Goal: Communication & Community: Answer question/provide support

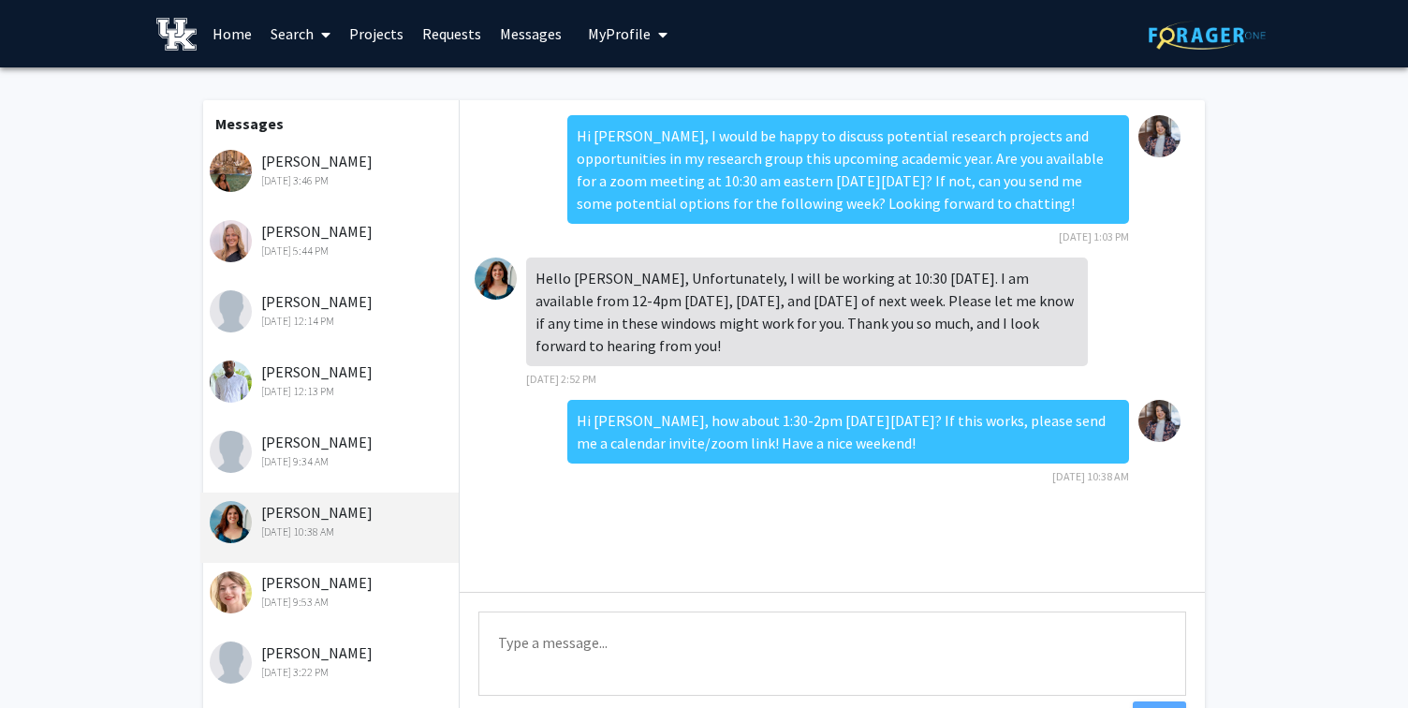
click at [496, 280] on img at bounding box center [496, 278] width 42 height 42
click at [304, 512] on div "[PERSON_NAME] [DATE] 10:38 AM" at bounding box center [332, 520] width 244 height 39
click at [239, 530] on img at bounding box center [231, 522] width 42 height 42
click at [350, 163] on div "[PERSON_NAME] [DATE] 3:46 PM" at bounding box center [332, 169] width 244 height 39
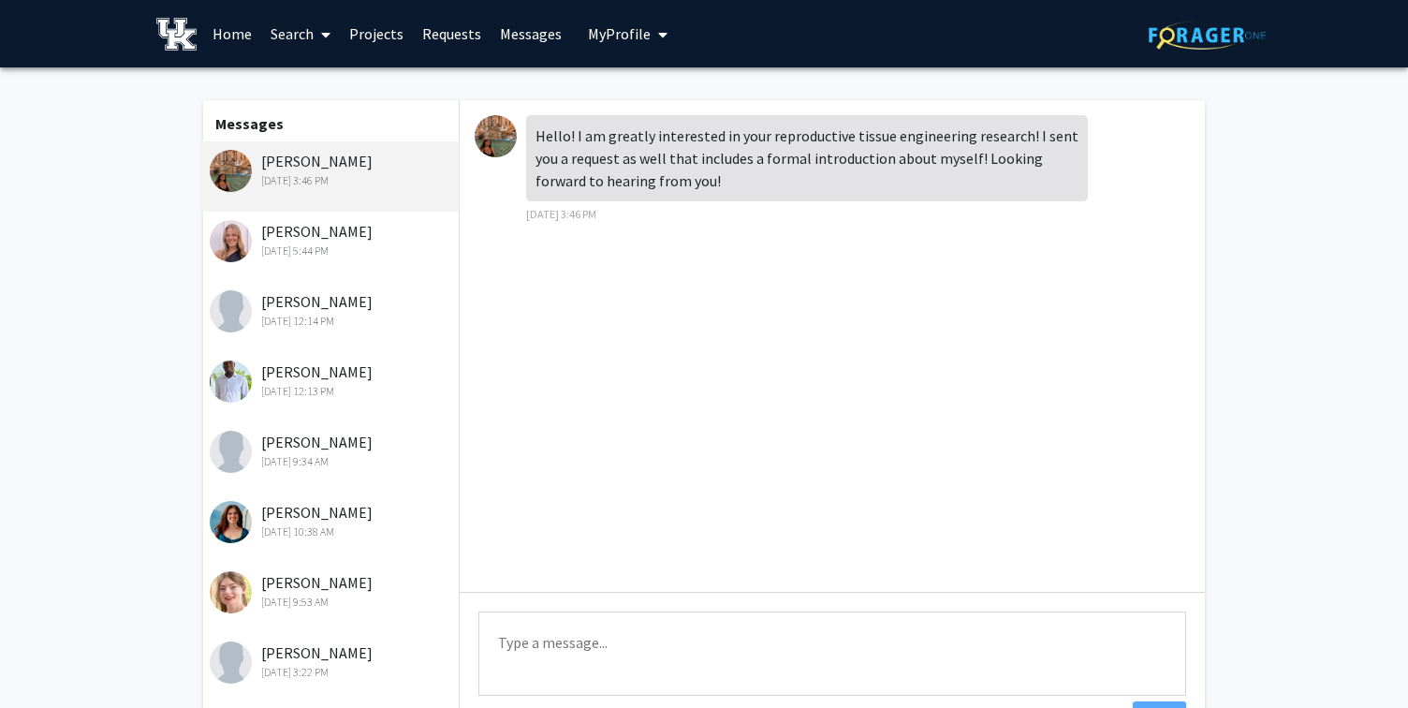
click at [389, 237] on div "[PERSON_NAME] [DATE] 5:44 PM" at bounding box center [332, 239] width 244 height 39
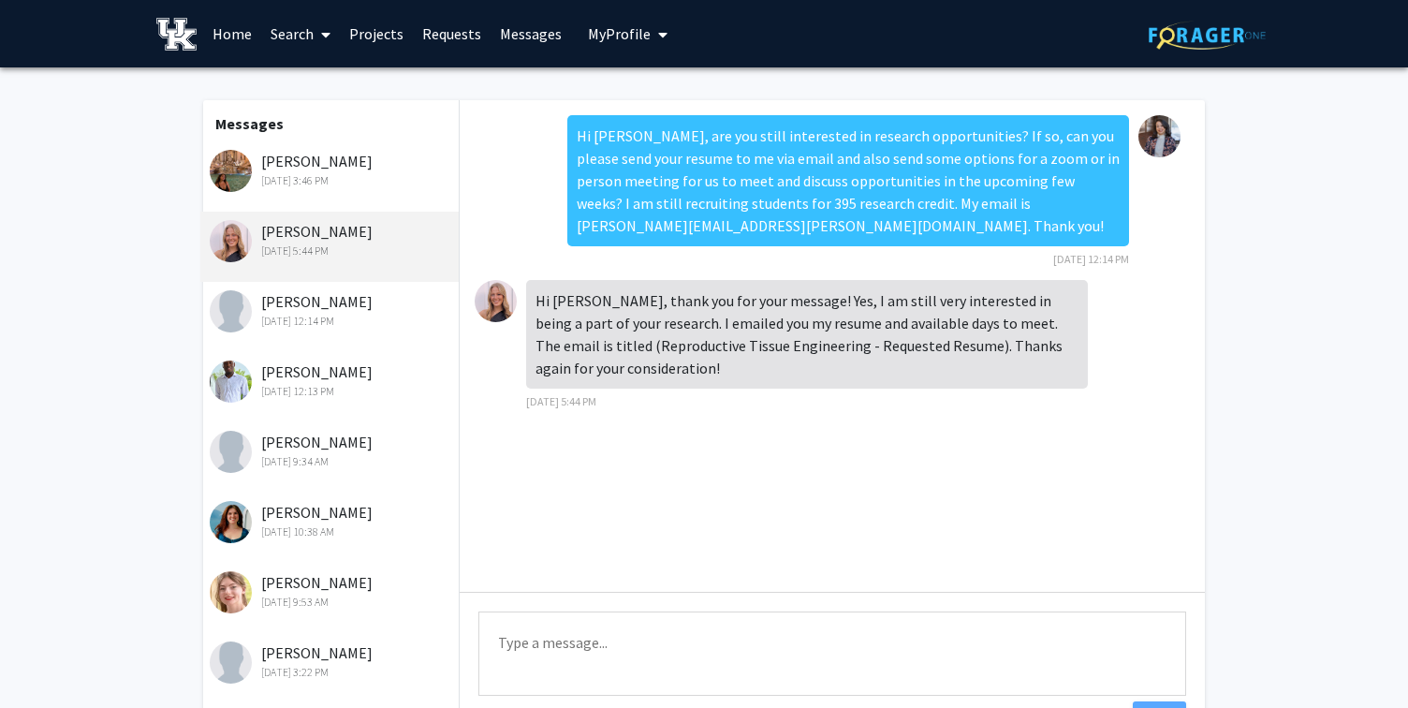
click at [384, 324] on div "[DATE] 12:14 PM" at bounding box center [332, 321] width 244 height 17
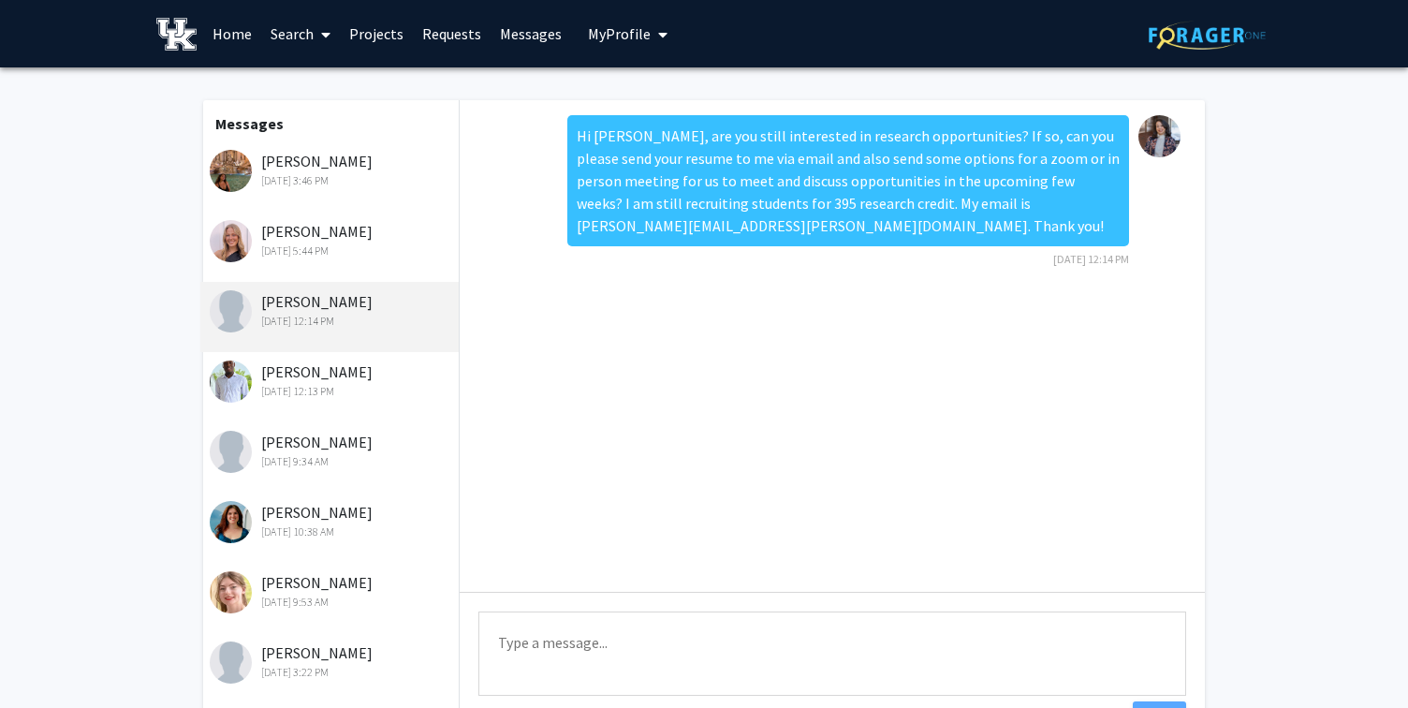
click at [202, 19] on link at bounding box center [179, 34] width 47 height 66
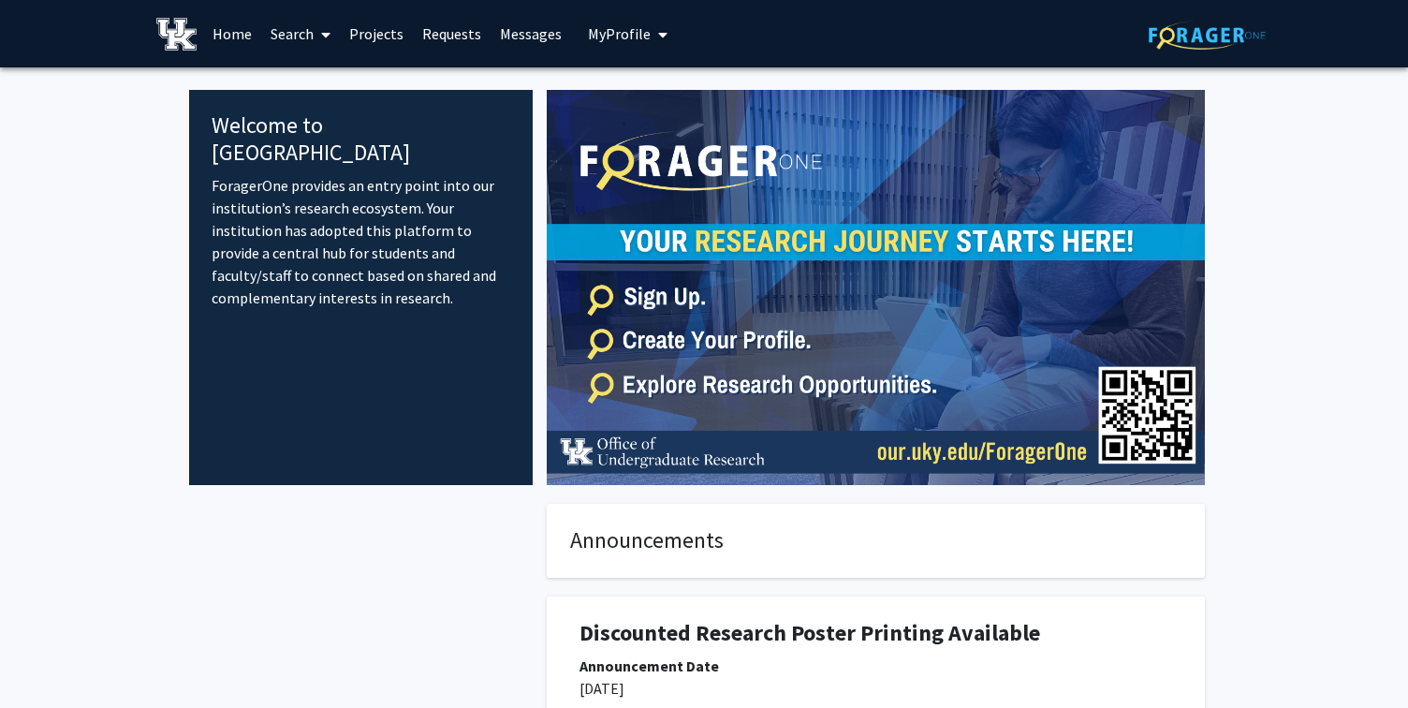
click at [556, 39] on link "Messages" at bounding box center [531, 34] width 81 height 66
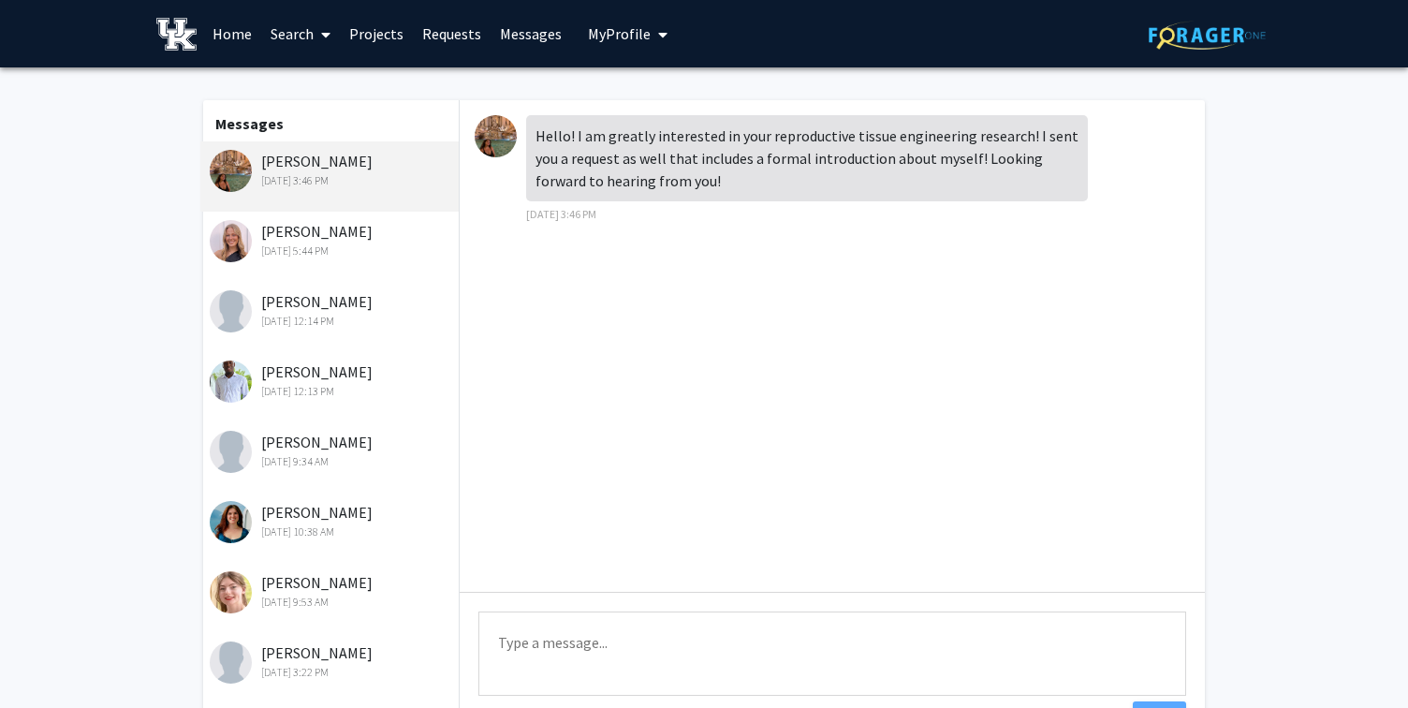
click at [427, 39] on link "Requests" at bounding box center [452, 34] width 78 height 66
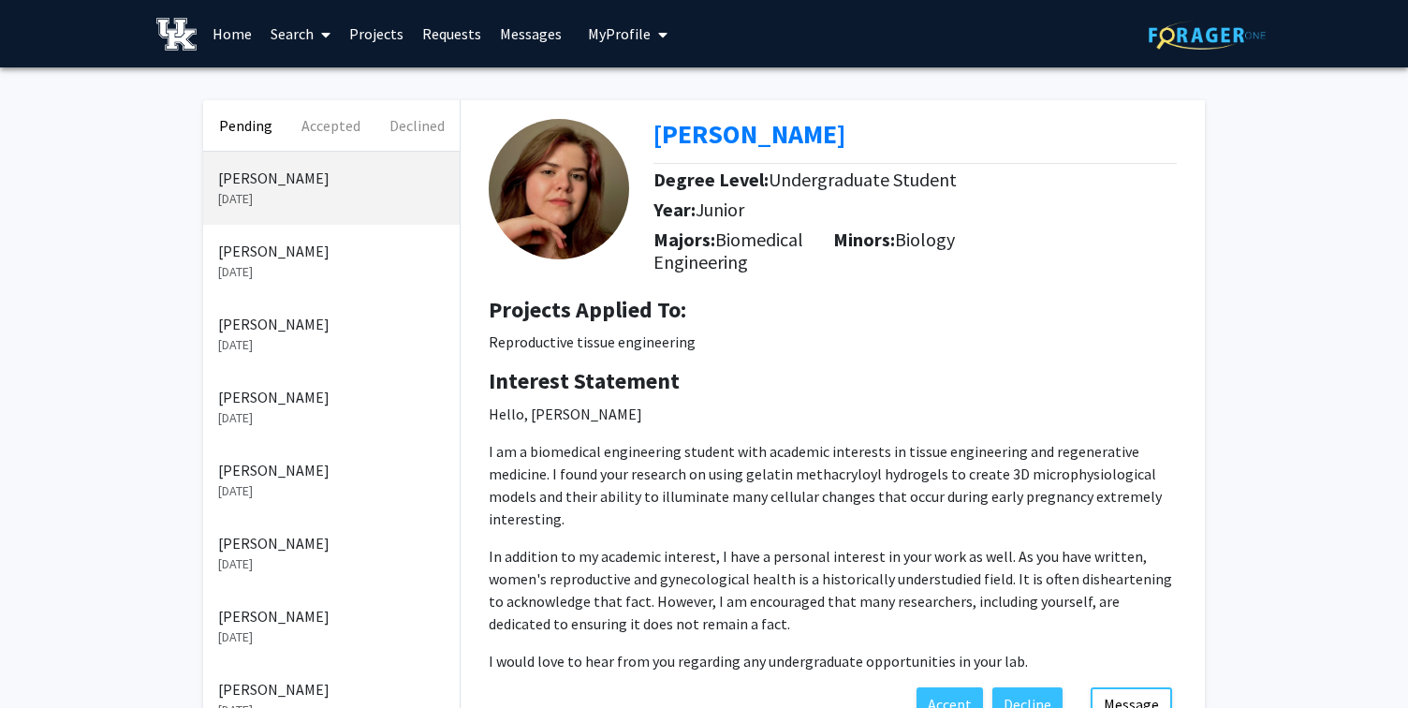
click at [317, 269] on p "[DATE]" at bounding box center [331, 272] width 227 height 20
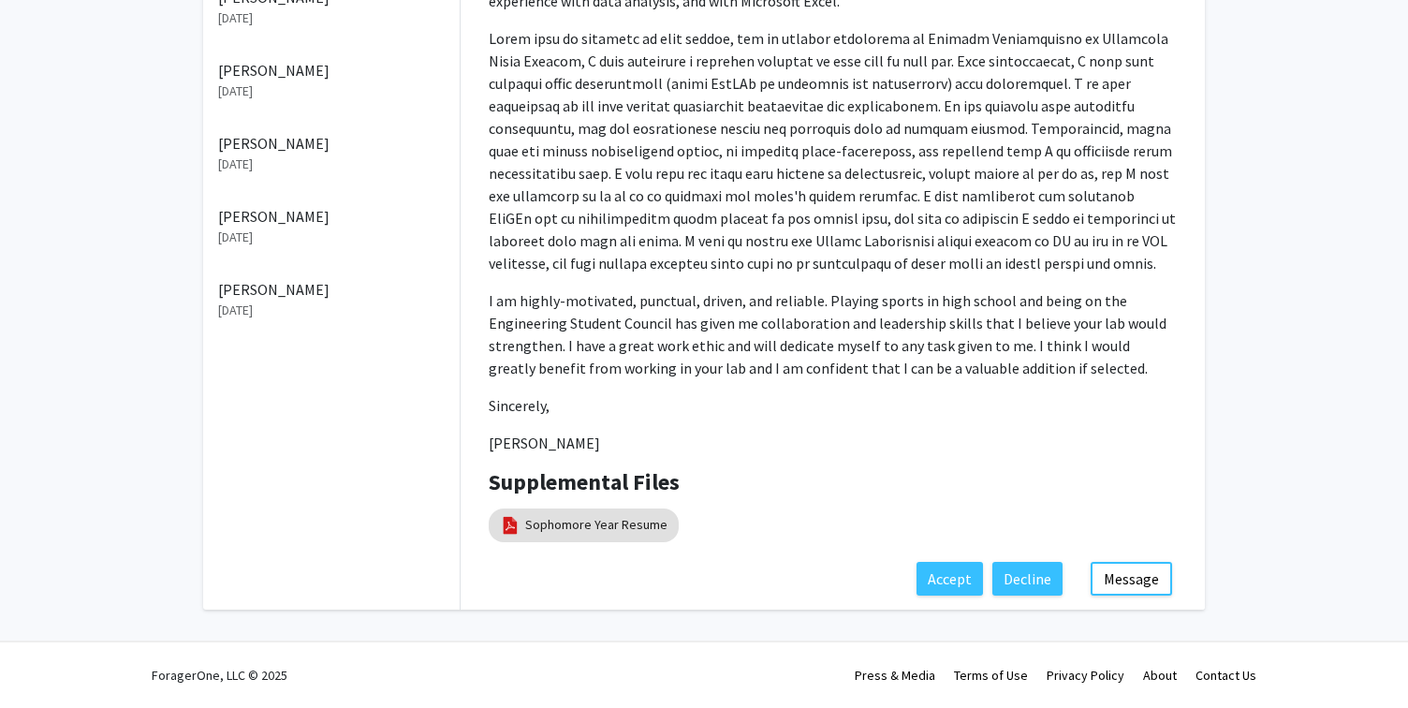
scroll to position [765, 0]
click at [584, 518] on link "Sophomore Year Resume" at bounding box center [596, 525] width 142 height 20
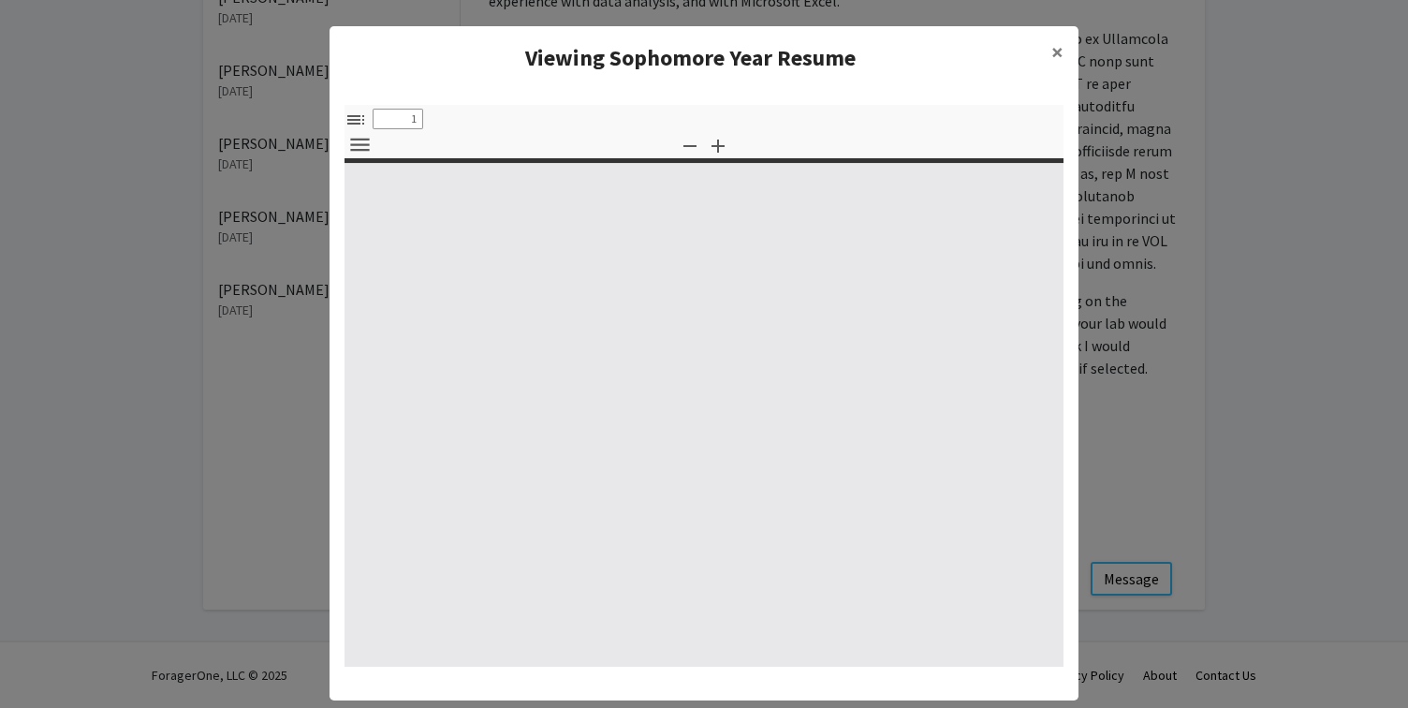
select select "custom"
type input "0"
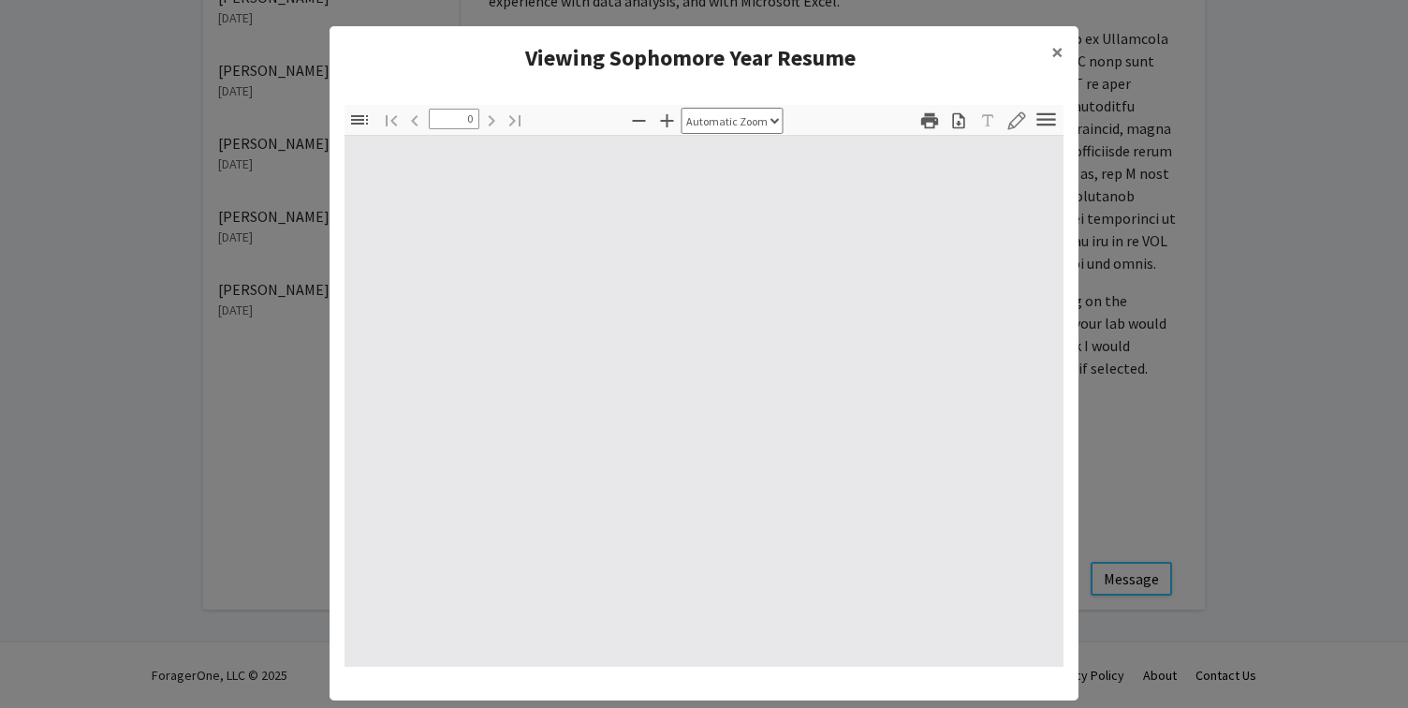
select select "custom"
type input "1"
select select "auto"
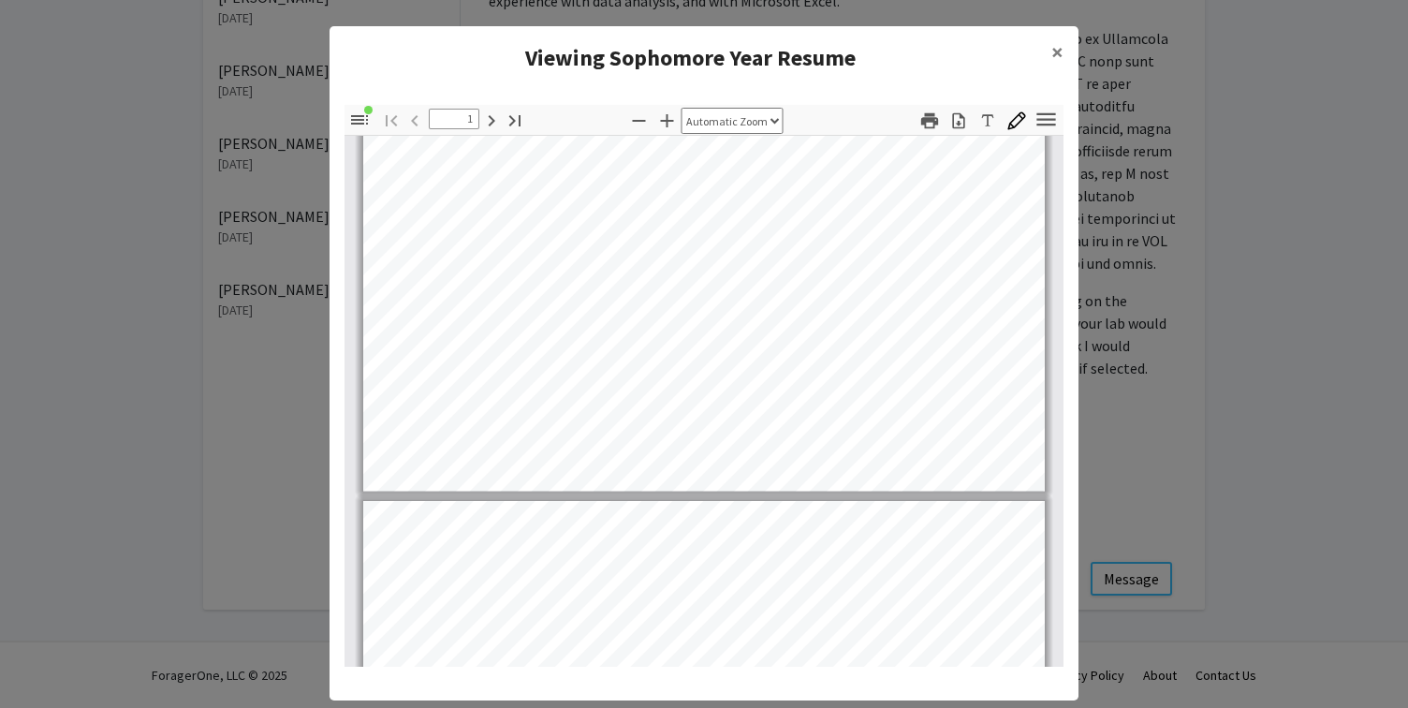
scroll to position [543, 0]
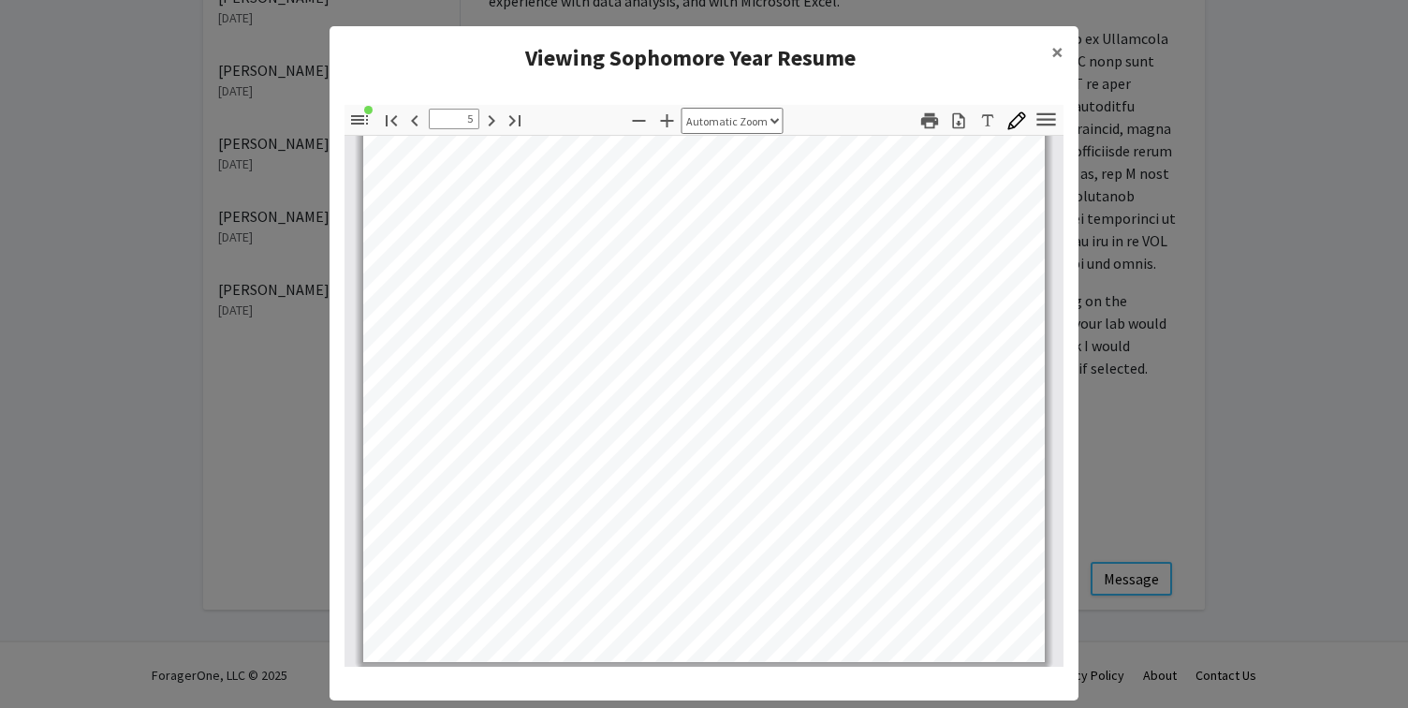
type input "6"
click at [1054, 50] on span "×" at bounding box center [1057, 51] width 12 height 29
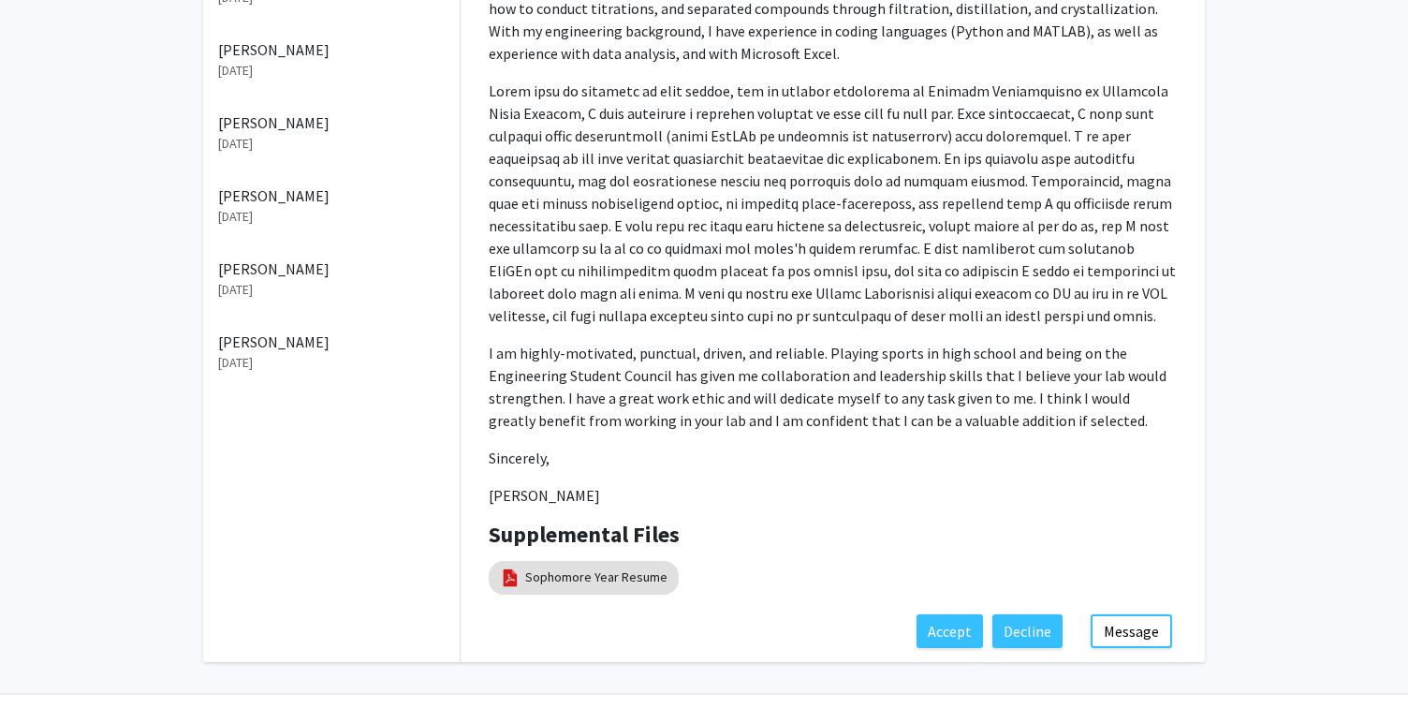
scroll to position [711, 0]
click at [1131, 623] on button "Message" at bounding box center [1131, 632] width 81 height 34
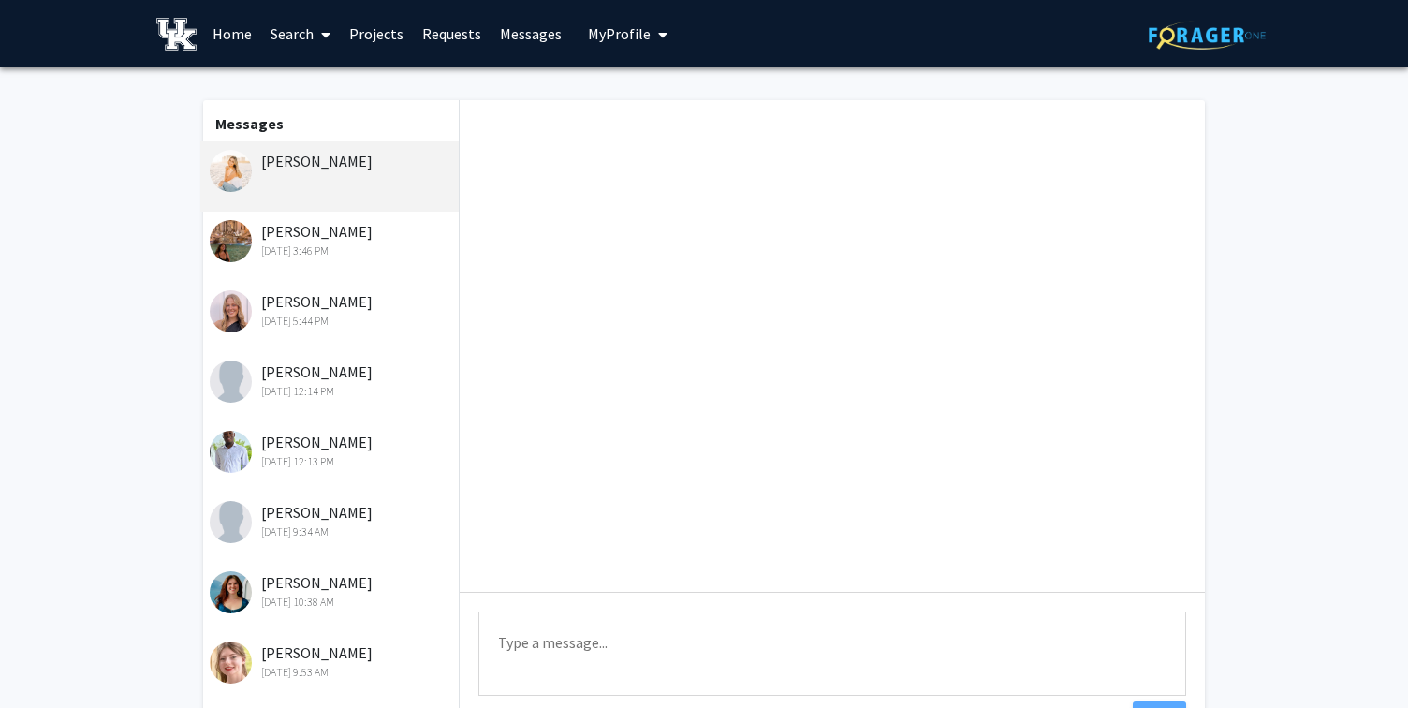
click at [941, 637] on textarea "Type a message" at bounding box center [832, 653] width 708 height 84
type textarea "I"
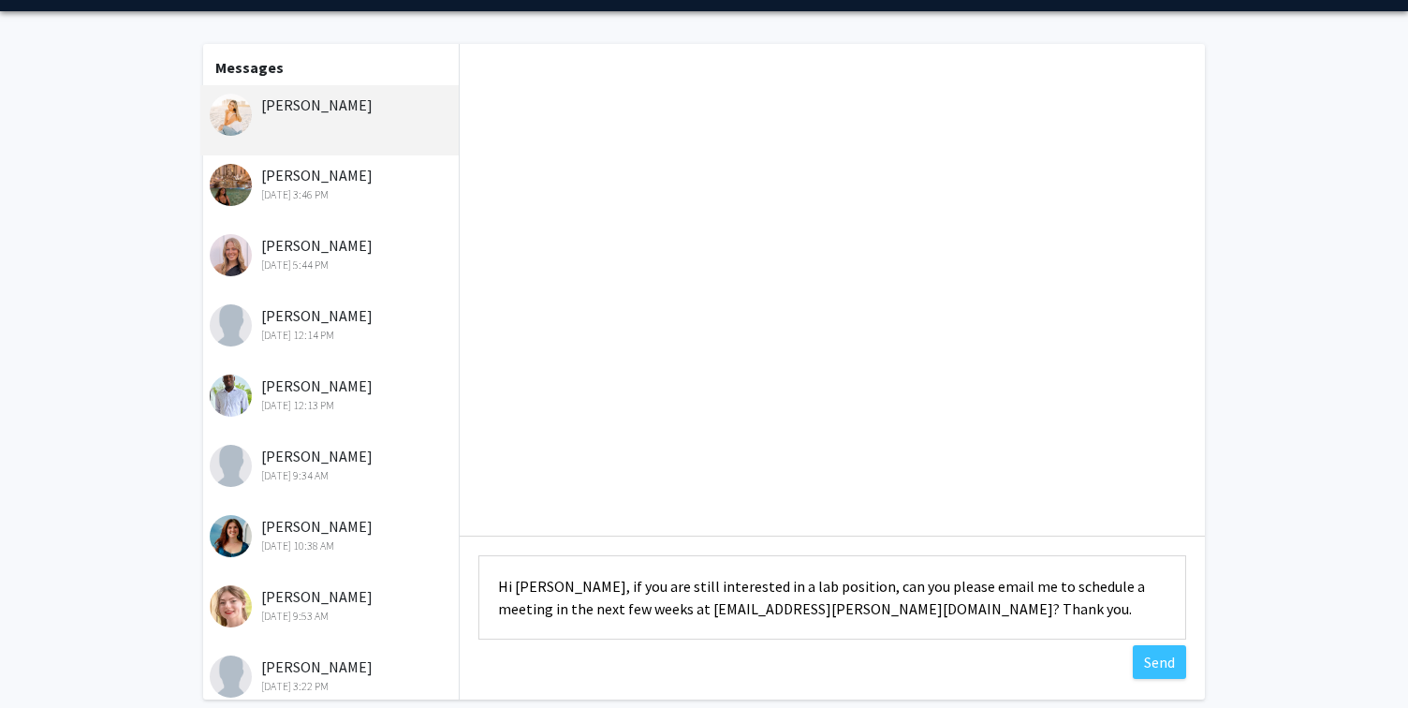
scroll to position [64, 0]
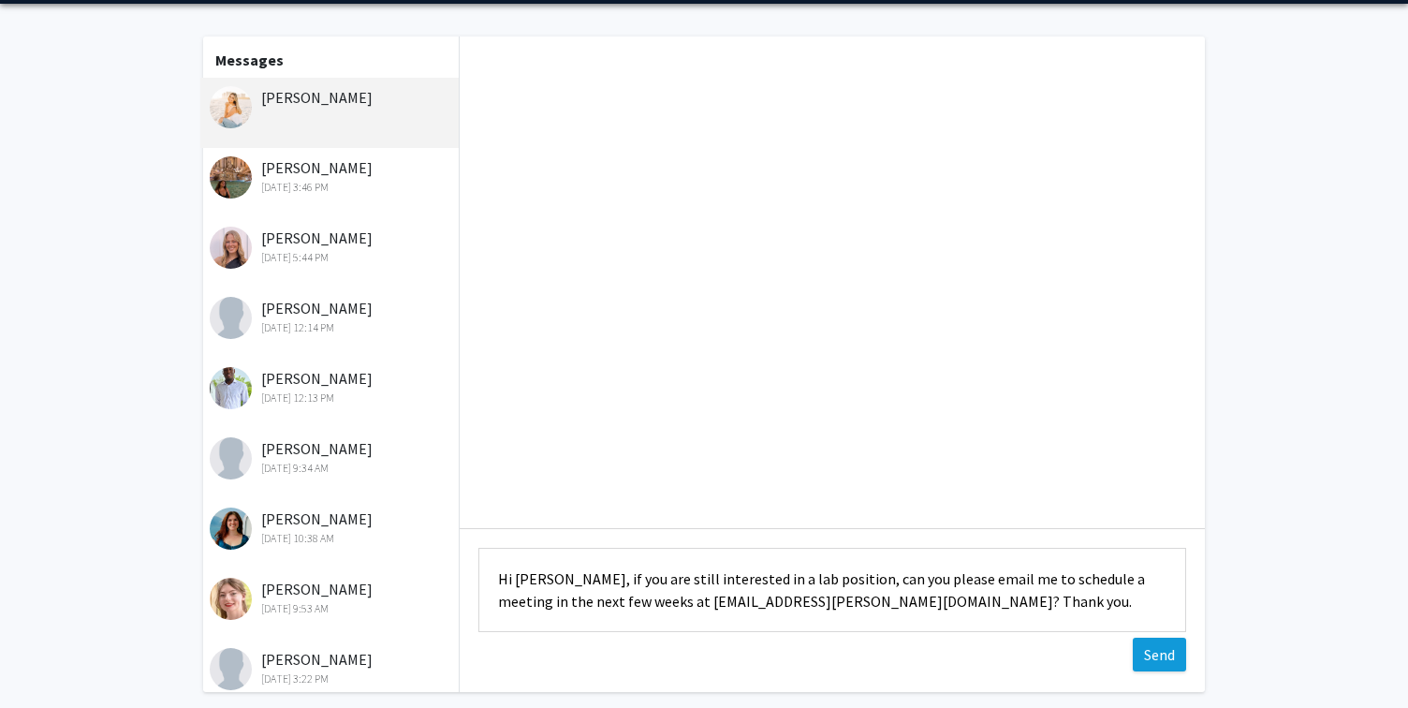
type textarea "Hi [PERSON_NAME], if you are still interested in a lab position, can you please…"
click at [1167, 654] on button "Send" at bounding box center [1159, 654] width 53 height 34
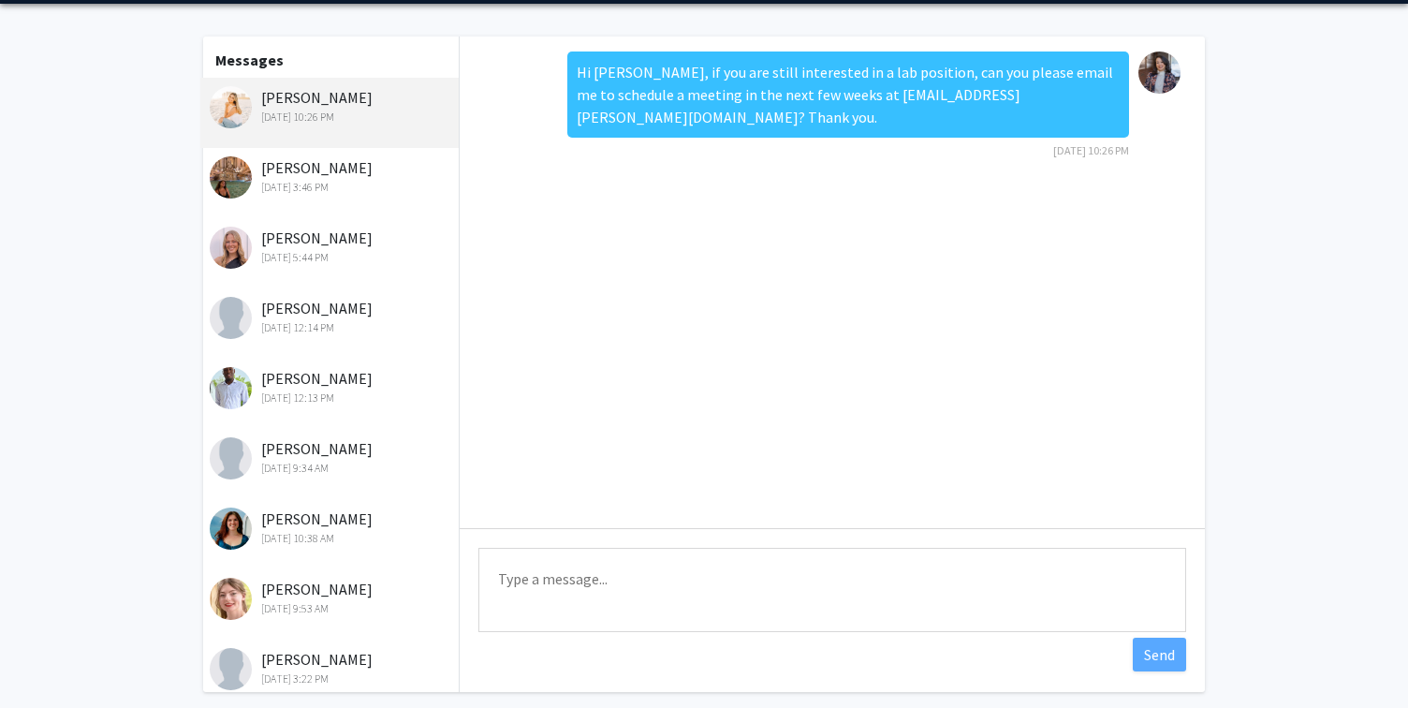
click at [333, 326] on div "[DATE] 12:14 PM" at bounding box center [332, 327] width 244 height 17
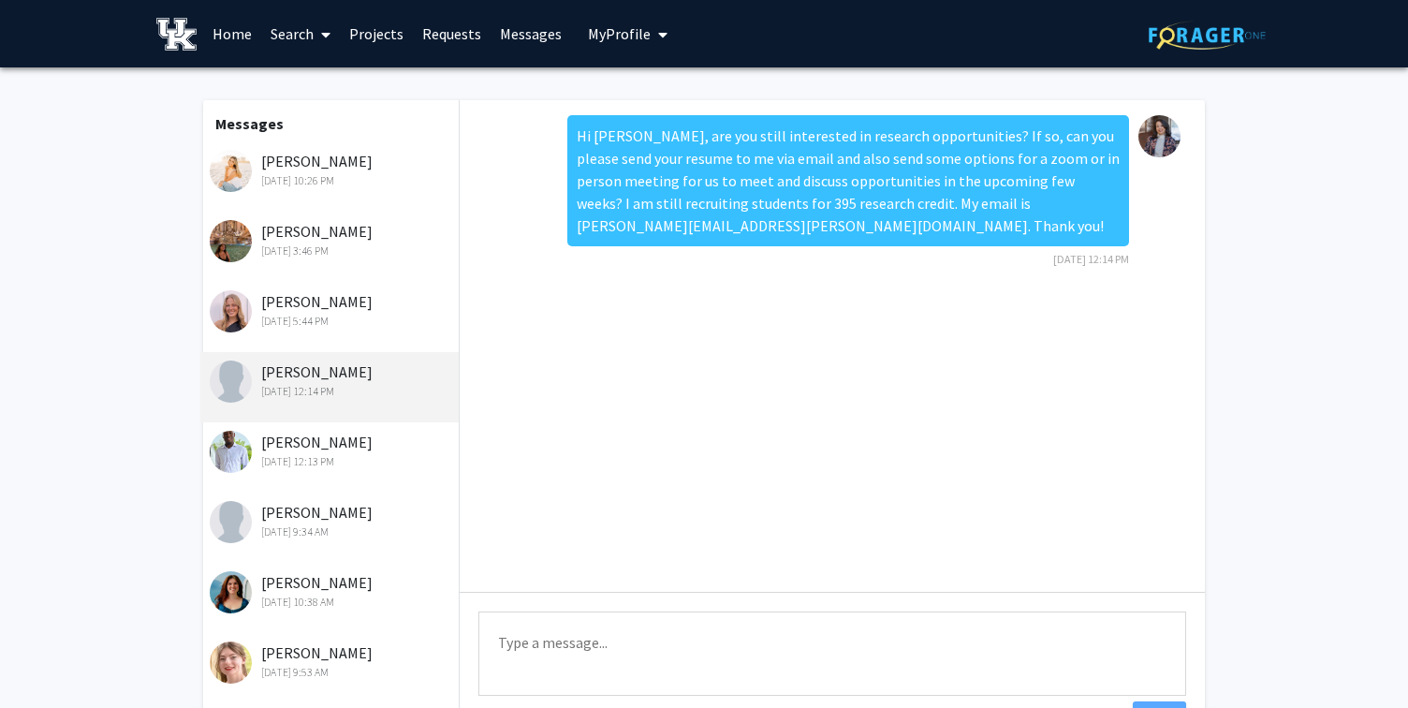
scroll to position [0, 0]
click at [189, 22] on img at bounding box center [176, 34] width 40 height 33
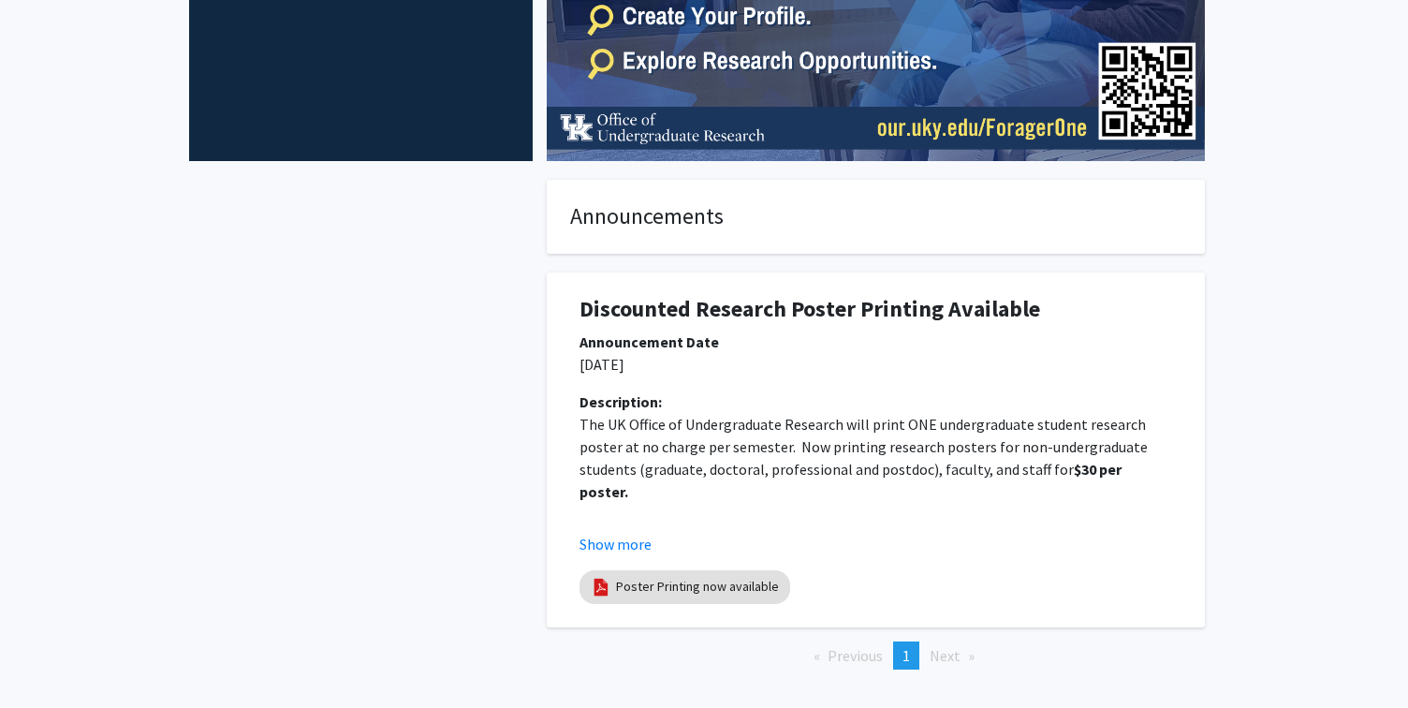
scroll to position [349, 0]
